Goal: Feedback & Contribution: Leave review/rating

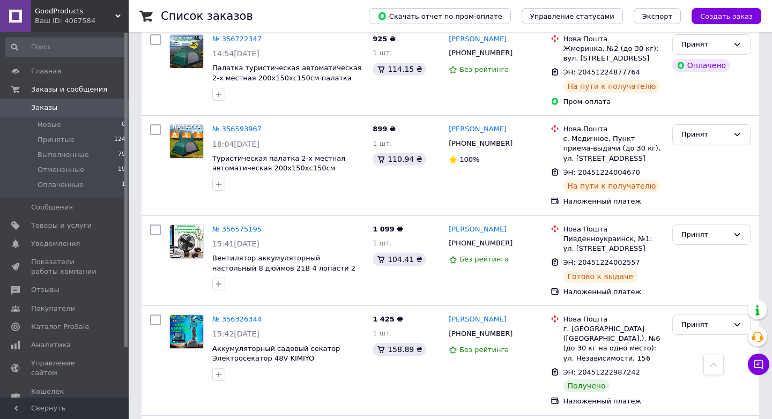
scroll to position [279, 0]
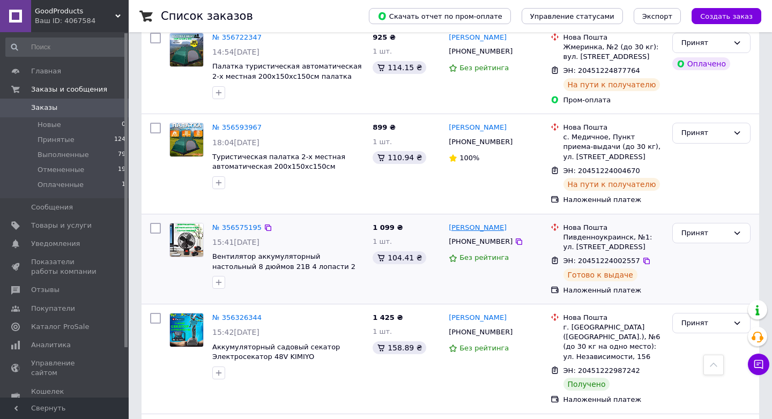
click at [489, 223] on link "[PERSON_NAME]" at bounding box center [478, 228] width 58 height 10
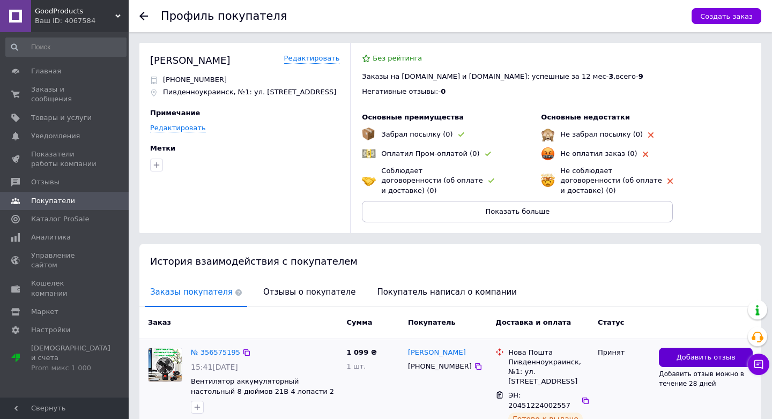
click at [705, 358] on span "Добавить отзыв" at bounding box center [706, 358] width 59 height 10
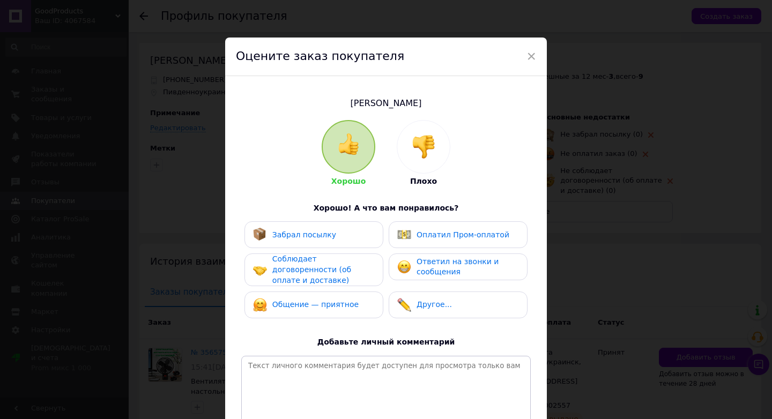
click at [420, 143] on img at bounding box center [424, 147] width 24 height 24
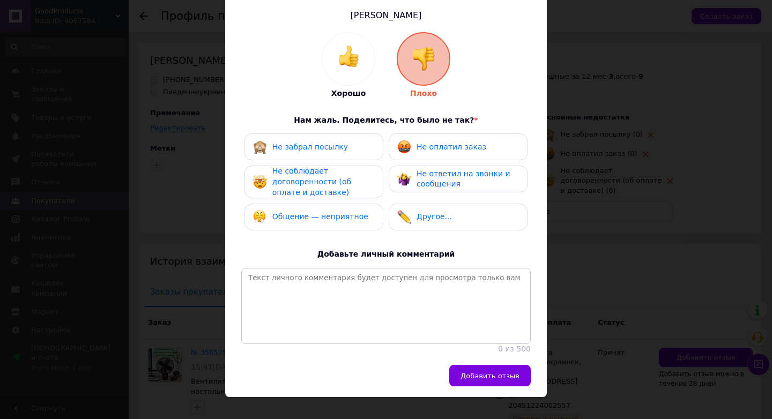
scroll to position [108, 0]
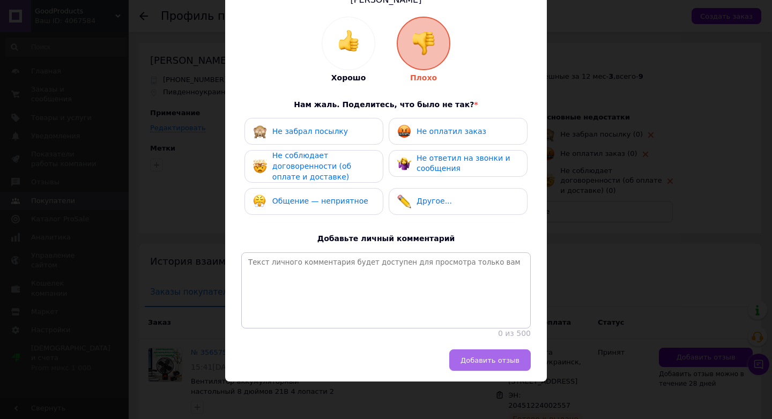
click at [490, 361] on span "Добавить отзыв" at bounding box center [490, 361] width 59 height 8
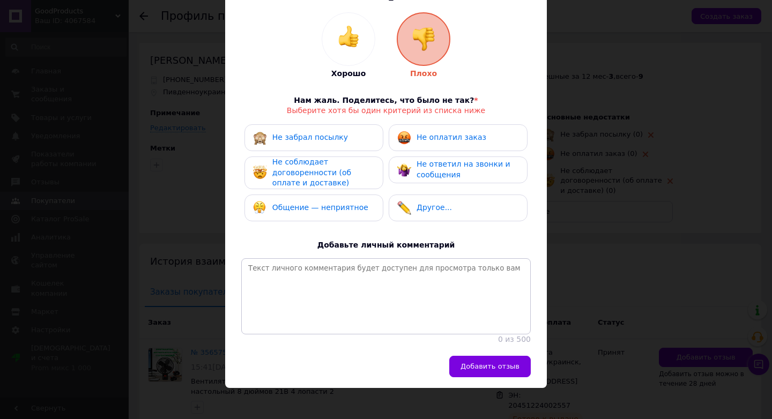
click at [331, 173] on span "Не соблюдает договоренности (об оплате и доставке)" at bounding box center [311, 173] width 79 height 30
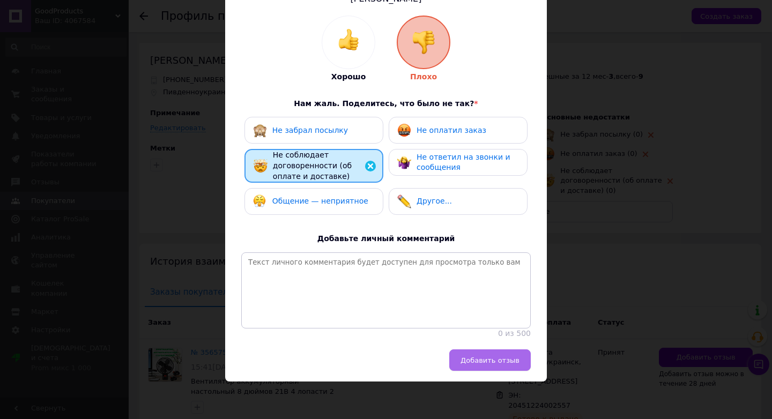
click at [504, 361] on span "Добавить отзыв" at bounding box center [490, 361] width 59 height 8
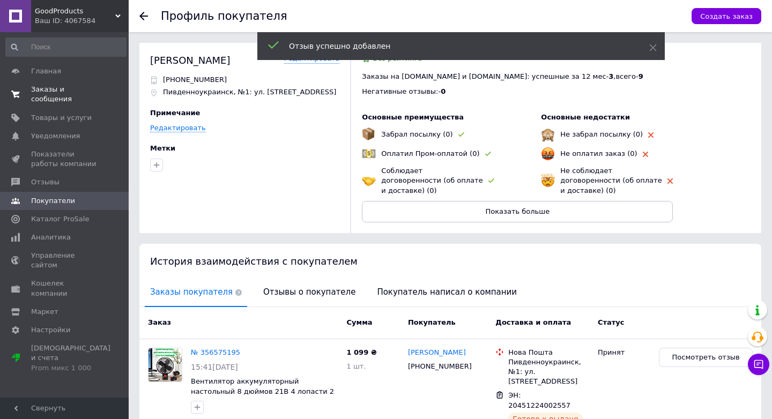
click at [49, 87] on span "Заказы и сообщения" at bounding box center [65, 94] width 68 height 19
